Goal: Task Accomplishment & Management: Complete application form

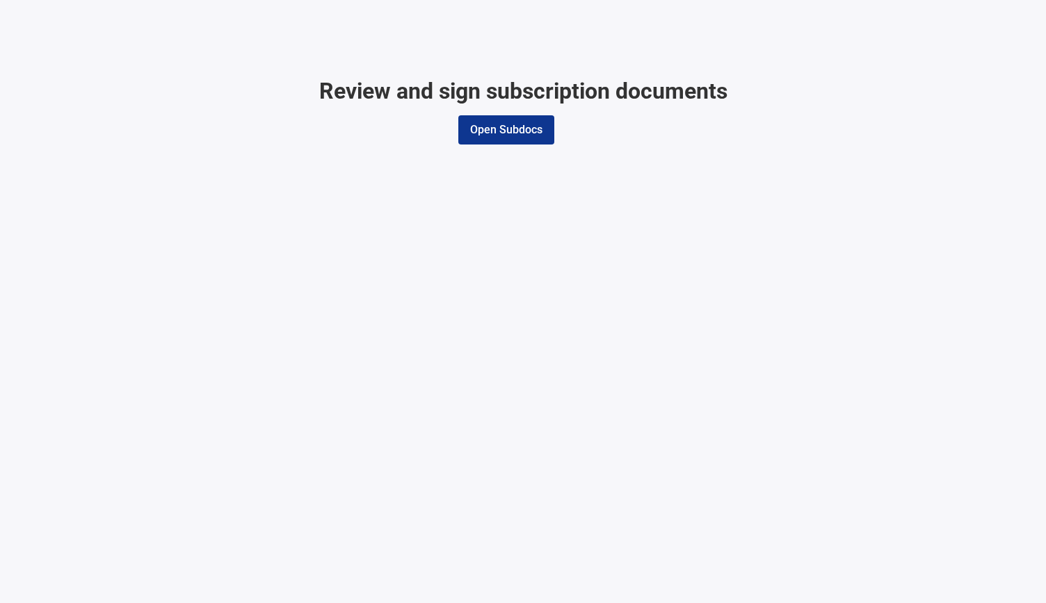
click at [508, 130] on button "Open Subdocs" at bounding box center [506, 129] width 96 height 29
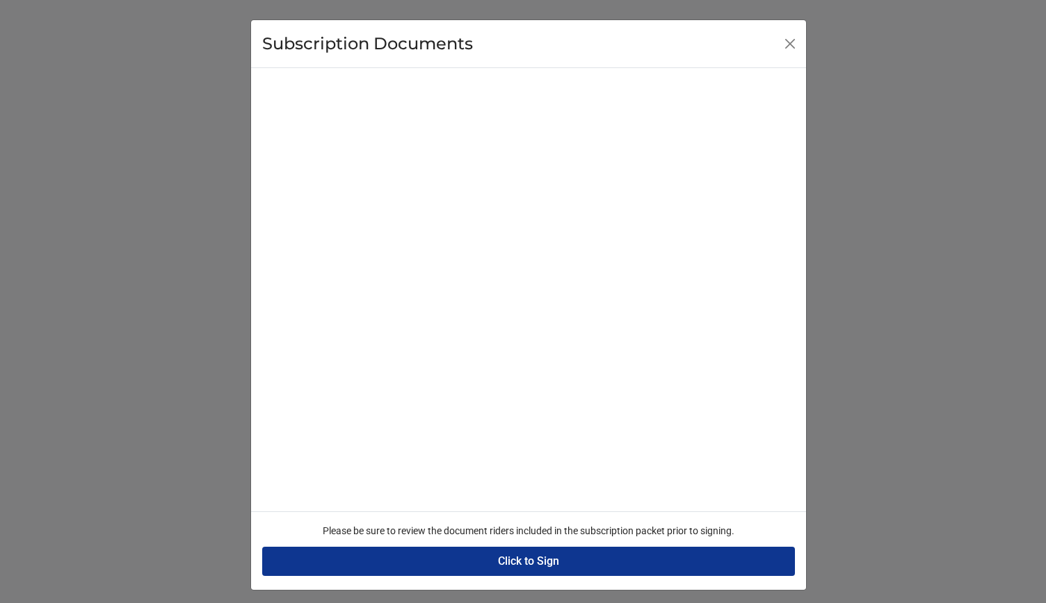
click at [535, 563] on button "Click to Sign" at bounding box center [528, 561] width 533 height 29
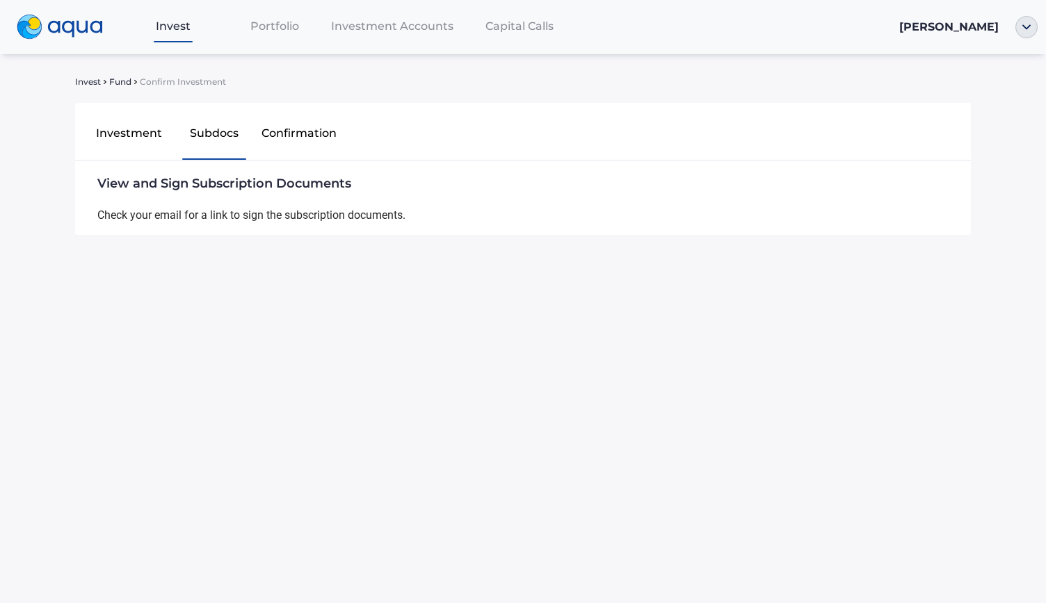
click at [279, 132] on button "Confirmation" at bounding box center [300, 136] width 86 height 44
click at [232, 132] on button "Subdocs" at bounding box center [215, 136] width 86 height 44
click at [157, 131] on button "Investment" at bounding box center [129, 136] width 86 height 44
click at [206, 133] on button "Subdocs" at bounding box center [215, 136] width 86 height 44
